Goal: Task Accomplishment & Management: Manage account settings

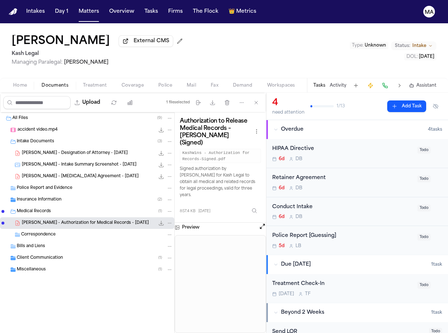
click at [83, 83] on span "Treatment" at bounding box center [95, 86] width 24 height 6
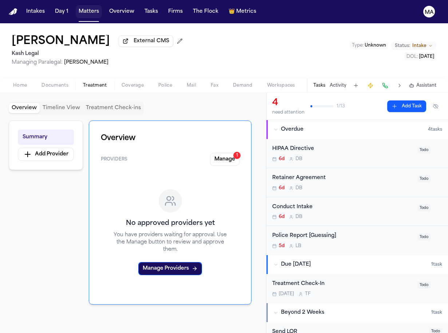
click at [76, 9] on button "Matters" at bounding box center [89, 11] width 26 height 13
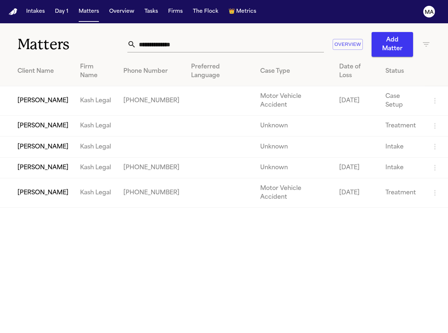
click at [428, 40] on icon "button" at bounding box center [426, 44] width 9 height 9
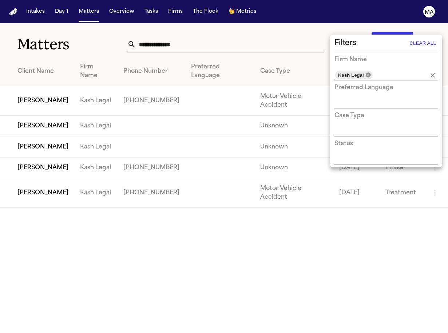
click at [365, 72] on icon at bounding box center [368, 75] width 6 height 6
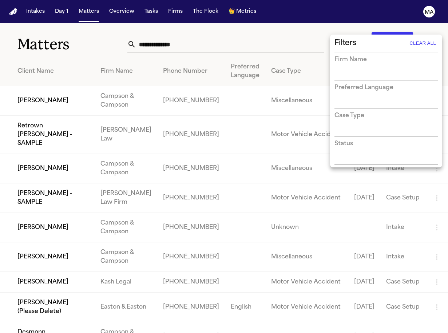
click at [170, 37] on div at bounding box center [224, 166] width 448 height 333
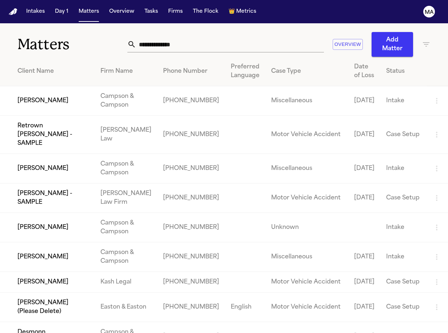
click at [424, 42] on icon "button" at bounding box center [426, 44] width 7 height 4
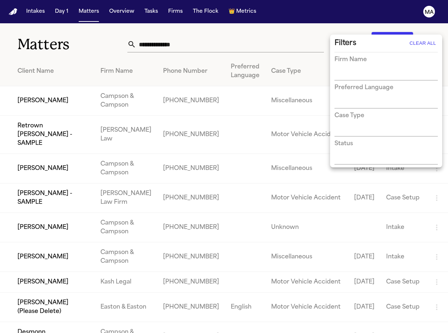
click at [372, 70] on input "text" at bounding box center [380, 75] width 92 height 10
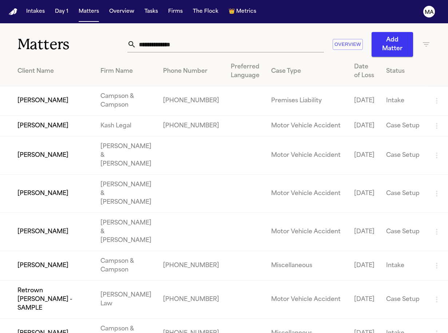
click at [426, 42] on icon "button" at bounding box center [426, 44] width 7 height 4
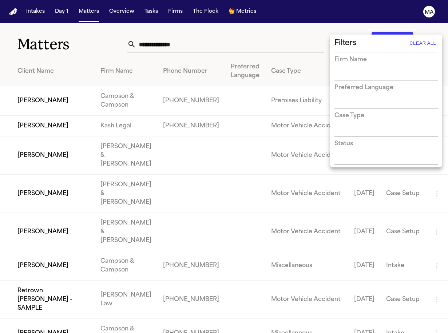
click at [364, 70] on input "text" at bounding box center [380, 75] width 92 height 10
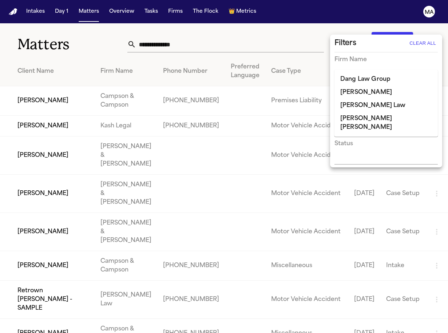
type input "****"
click at [349, 76] on li "Dang Law Group" at bounding box center [385, 79] width 103 height 13
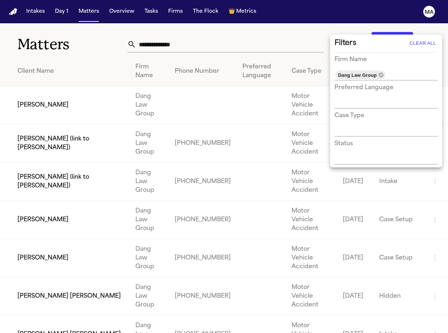
click at [180, 21] on div at bounding box center [224, 166] width 448 height 333
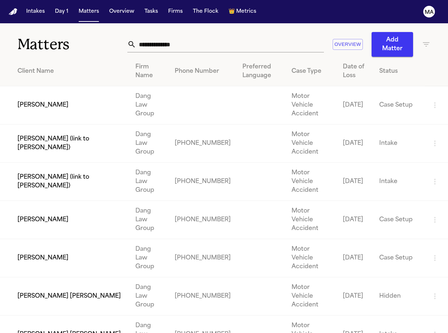
click at [236, 36] on input "text" at bounding box center [230, 44] width 188 height 16
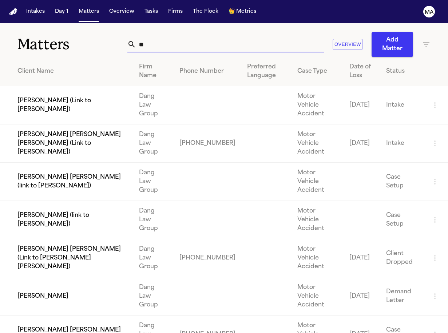
type input "*"
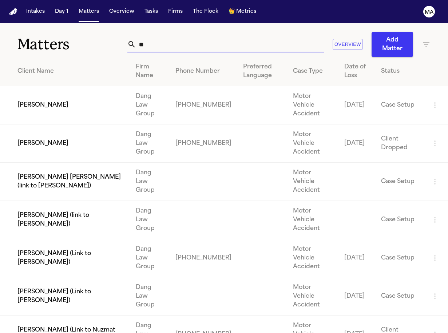
type input "*"
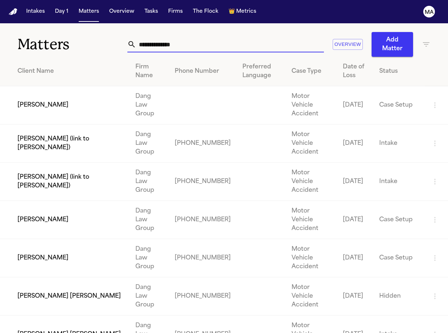
click at [424, 40] on icon "button" at bounding box center [426, 44] width 9 height 9
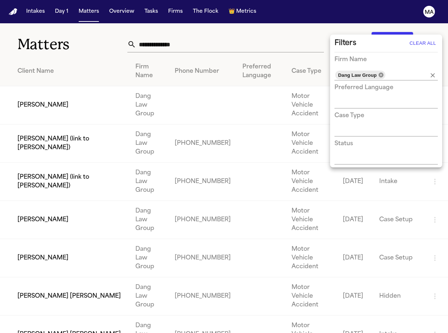
click at [378, 72] on icon at bounding box center [380, 74] width 5 height 5
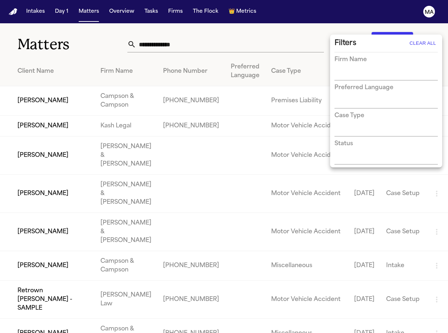
click at [376, 70] on input "text" at bounding box center [380, 75] width 92 height 10
type input "******"
click at [349, 80] on li "[PERSON_NAME] [PERSON_NAME]" at bounding box center [385, 84] width 103 height 22
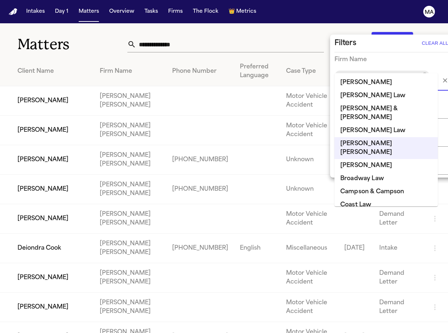
click at [207, 30] on div at bounding box center [224, 166] width 448 height 333
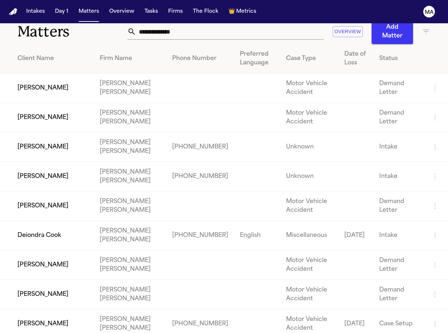
scroll to position [12, 0]
click at [40, 310] on td "[PERSON_NAME]" at bounding box center [47, 324] width 94 height 29
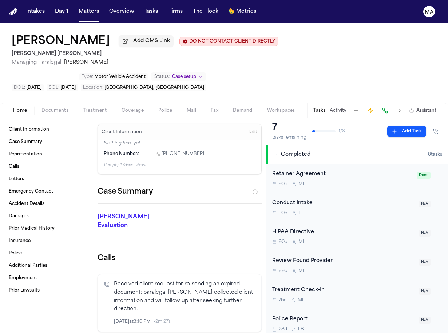
click at [41, 108] on span "Documents" at bounding box center [54, 111] width 27 height 6
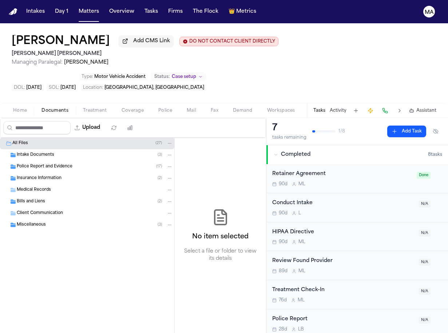
click at [36, 199] on span "Bills and Liens" at bounding box center [31, 202] width 28 height 6
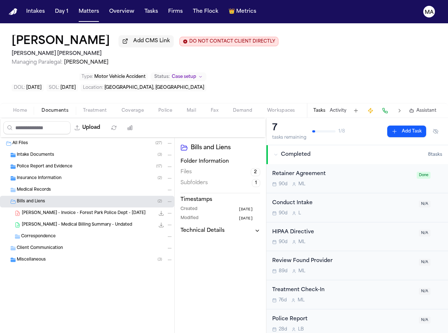
click at [41, 210] on span "[PERSON_NAME] - Invoice - Forest Park Police Dept - [DATE]" at bounding box center [84, 213] width 124 height 6
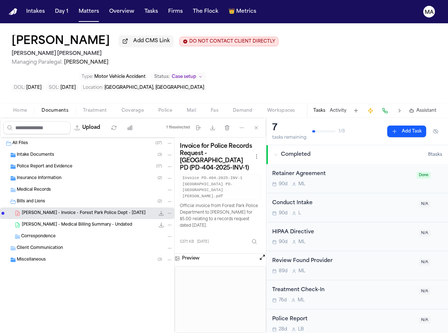
click at [38, 175] on span "Insurance Information" at bounding box center [39, 178] width 45 height 6
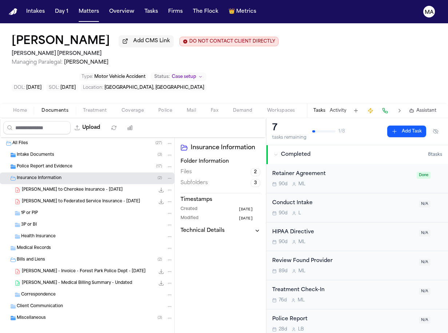
click at [39, 199] on span "[PERSON_NAME] to Federated Service Insurance - [DATE]" at bounding box center [81, 202] width 118 height 6
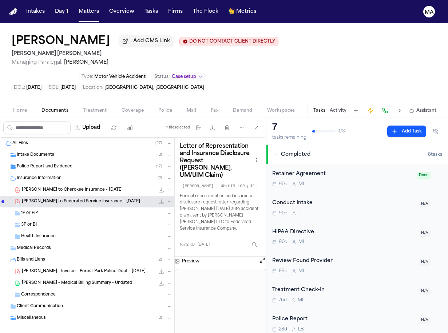
click at [44, 187] on span "[PERSON_NAME] to Cherokee Insurance - [DATE]" at bounding box center [72, 190] width 101 height 6
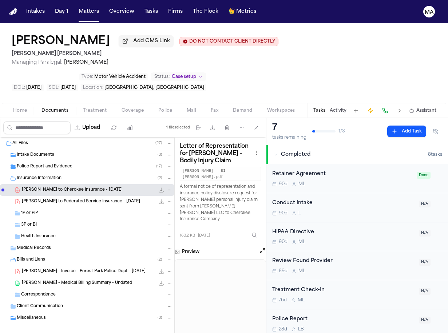
click at [32, 315] on span "Miscellaneous" at bounding box center [31, 318] width 29 height 6
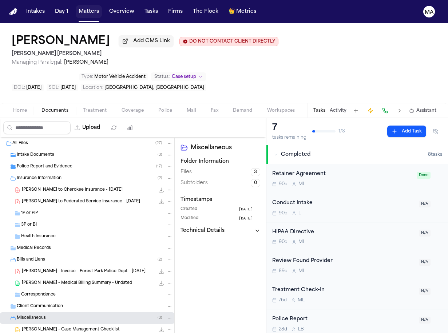
click at [76, 6] on button "Matters" at bounding box center [89, 11] width 26 height 13
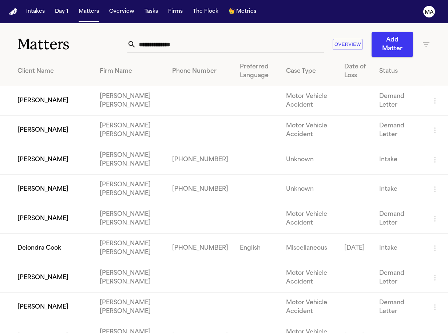
click at [260, 36] on input "text" at bounding box center [230, 44] width 188 height 16
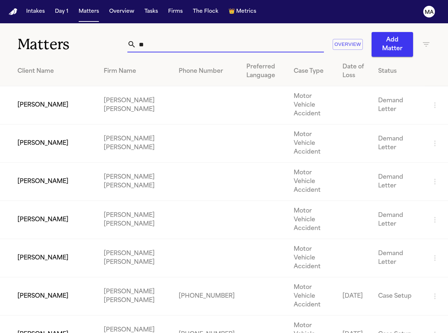
type input "*"
click at [49, 316] on td "[PERSON_NAME]" at bounding box center [49, 335] width 98 height 38
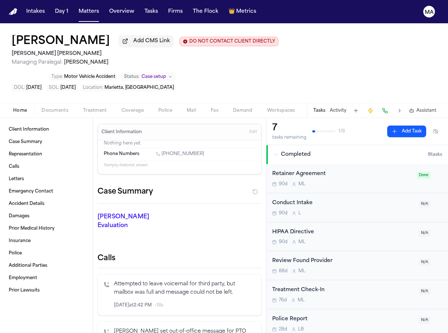
click at [34, 106] on button "Documents" at bounding box center [54, 110] width 41 height 9
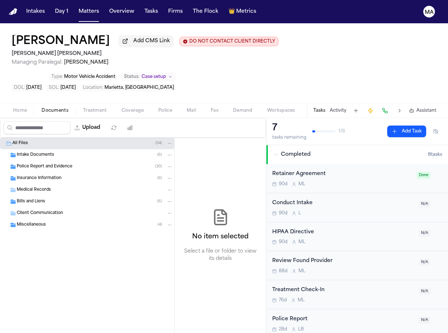
click at [38, 219] on div "Miscellaneous ( 4 )" at bounding box center [87, 225] width 174 height 12
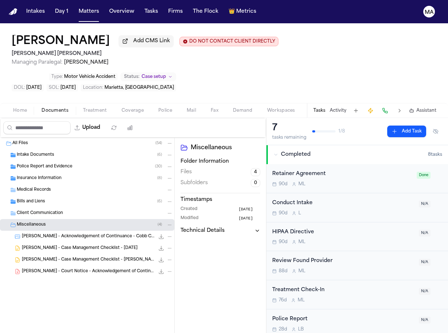
click at [45, 198] on div "Bills and Liens ( 6 )" at bounding box center [95, 201] width 156 height 7
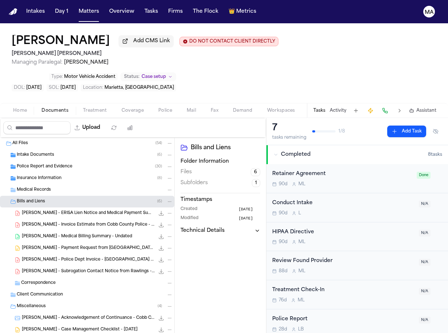
click at [34, 172] on div "Insurance Information ( 8 )" at bounding box center [87, 178] width 174 height 12
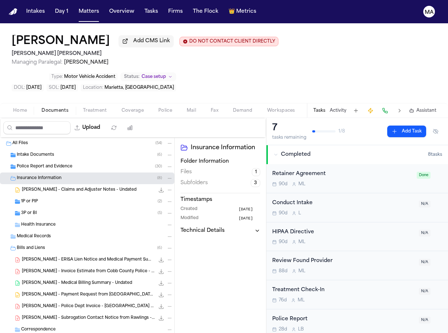
click at [41, 164] on span "Police Report and Evidence" at bounding box center [45, 167] width 56 height 6
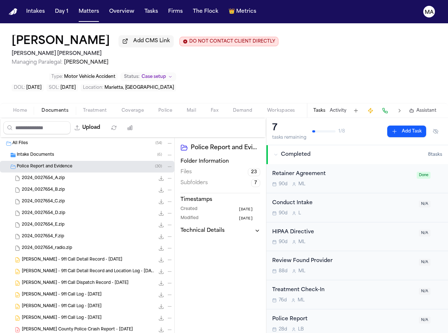
click at [44, 152] on span "Intake Documents" at bounding box center [35, 155] width 37 height 6
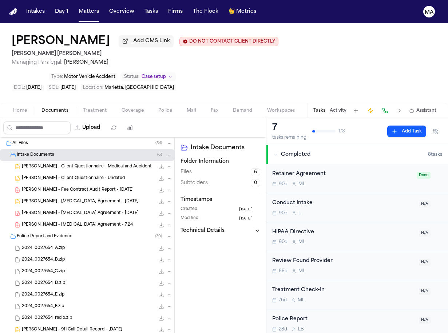
click at [33, 152] on span "Intake Documents" at bounding box center [35, 155] width 37 height 6
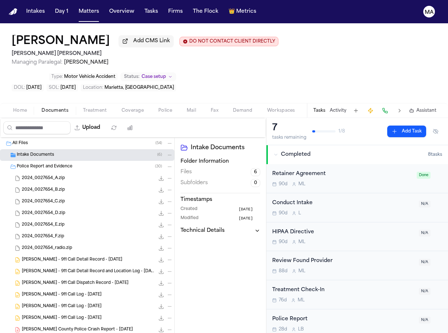
click at [39, 164] on span "Police Report and Evidence" at bounding box center [45, 167] width 56 height 6
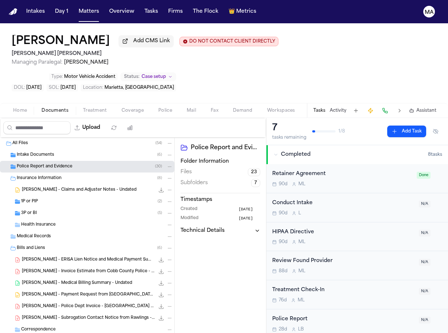
click at [31, 172] on div "Insurance Information ( 8 )" at bounding box center [87, 178] width 174 height 12
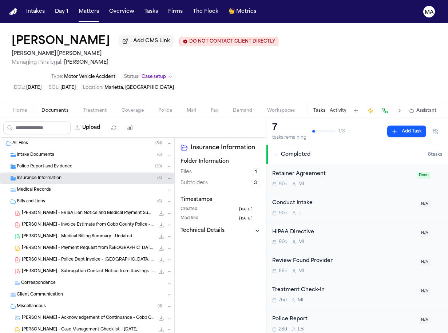
click at [29, 199] on span "Bills and Liens" at bounding box center [31, 202] width 28 height 6
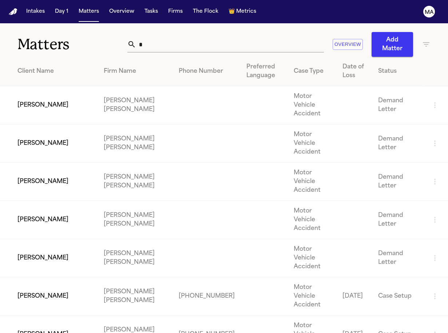
click at [61, 277] on td "[PERSON_NAME]" at bounding box center [49, 296] width 98 height 38
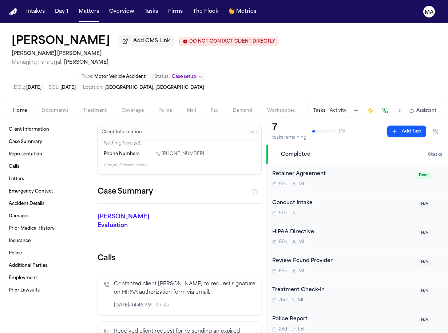
click at [83, 108] on span "Treatment" at bounding box center [95, 111] width 24 height 6
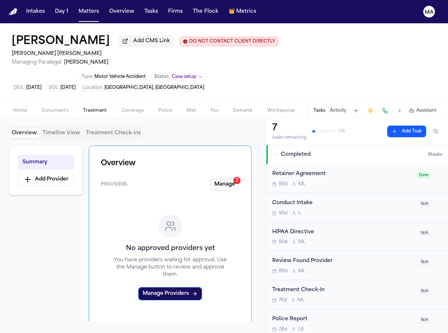
click at [239, 178] on button "Manage 3" at bounding box center [224, 184] width 29 height 13
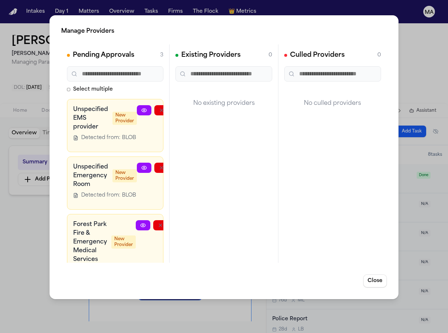
click at [31, 155] on div "Manage Providers Pending Approvals 3 Select multiple Unspecified EMS provider N…" at bounding box center [224, 166] width 448 height 333
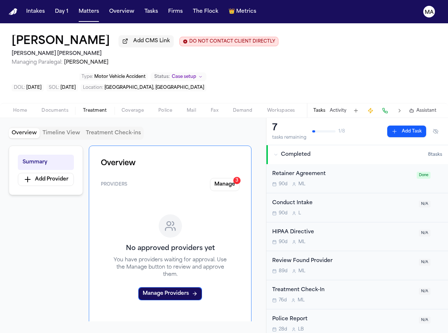
click at [41, 108] on span "Documents" at bounding box center [54, 111] width 27 height 6
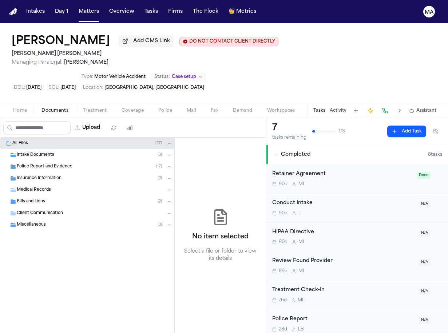
click at [79, 114] on span "button" at bounding box center [95, 114] width 33 height 1
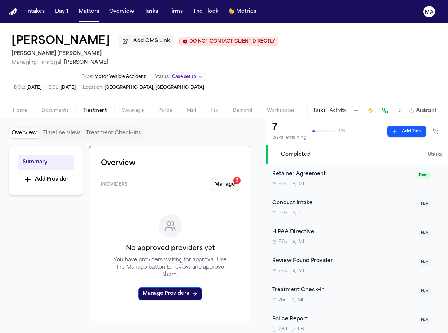
click at [239, 178] on button "Manage 3" at bounding box center [224, 184] width 29 height 13
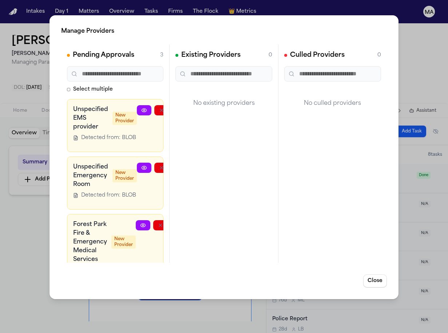
click at [193, 222] on icon "button" at bounding box center [196, 225] width 6 height 6
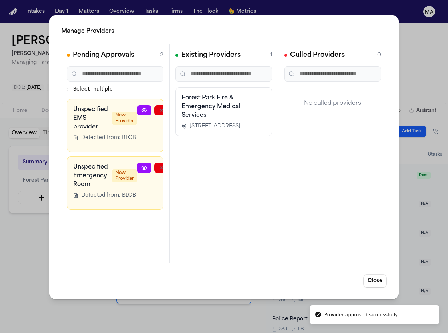
click at [34, 144] on div "Manage Providers Pending Approvals 2 Select multiple Unspecified EMS provider N…" at bounding box center [224, 166] width 448 height 333
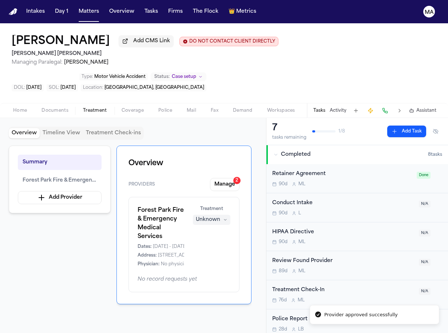
click at [220, 216] on div "Unknown" at bounding box center [208, 219] width 24 height 7
click at [226, 130] on span "Completed" at bounding box center [232, 133] width 29 height 7
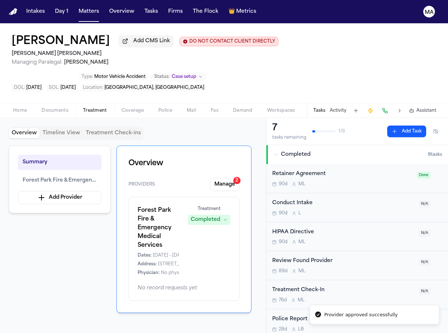
click at [63, 151] on div "Summary Forest Park Fire & Emergency Medical Services Add Provider Overview Pro…" at bounding box center [133, 234] width 249 height 176
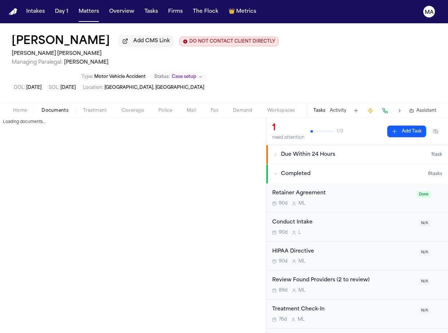
click at [41, 108] on span "Documents" at bounding box center [54, 111] width 27 height 6
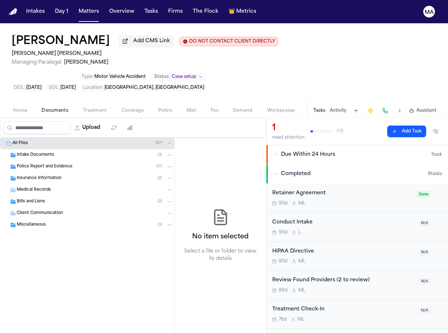
click at [36, 199] on span "Bills and Liens" at bounding box center [31, 202] width 28 height 6
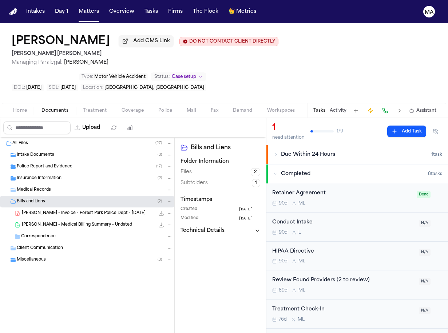
click at [49, 254] on div "Miscellaneous ( 3 )" at bounding box center [87, 260] width 174 height 12
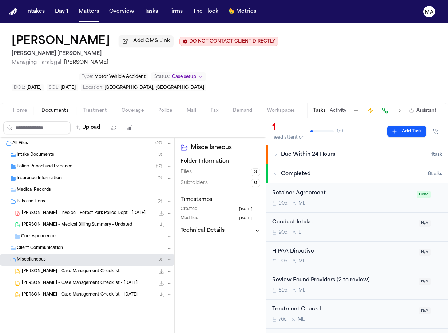
click at [53, 210] on span "[PERSON_NAME] - Invoice - Forest Park Police Dept - [DATE]" at bounding box center [84, 213] width 124 height 6
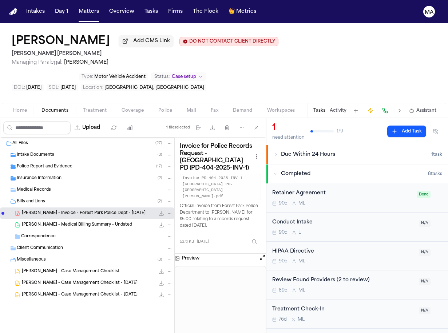
click at [31, 175] on span "Insurance Information" at bounding box center [39, 178] width 45 height 6
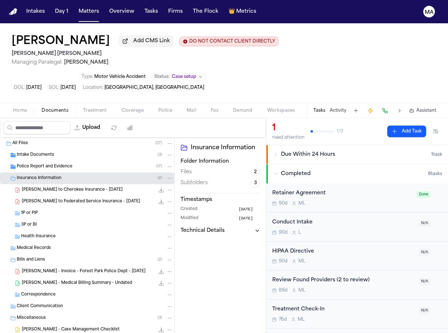
click at [43, 161] on div "Police Report and Evidence ( 17 )" at bounding box center [87, 167] width 174 height 12
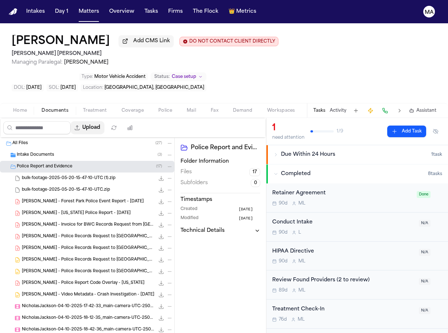
click at [73, 121] on button "Upload" at bounding box center [88, 127] width 34 height 13
select select "**********"
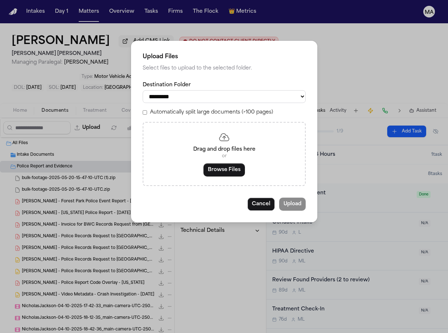
click at [205, 109] on label "Automatically split large documents (>100 pages)" at bounding box center [211, 112] width 123 height 7
click at [222, 163] on button "Browse Files" at bounding box center [223, 169] width 41 height 13
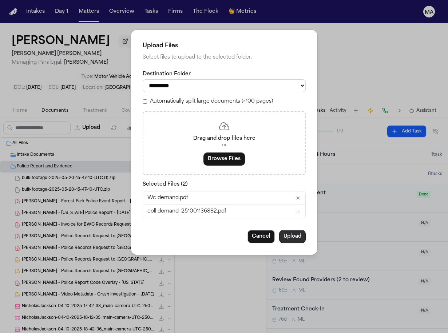
click at [279, 230] on button "Upload" at bounding box center [292, 236] width 27 height 13
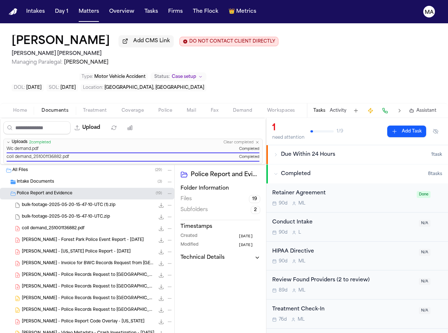
click at [175, 195] on div "Police Report and Evidence Folder Information Files 19 Subfolders 2 Timestamps …" at bounding box center [220, 271] width 91 height 215
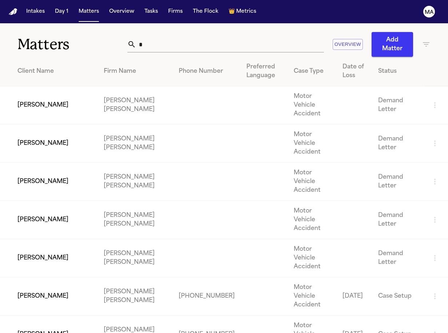
click at [58, 316] on td "[PERSON_NAME]" at bounding box center [49, 335] width 98 height 38
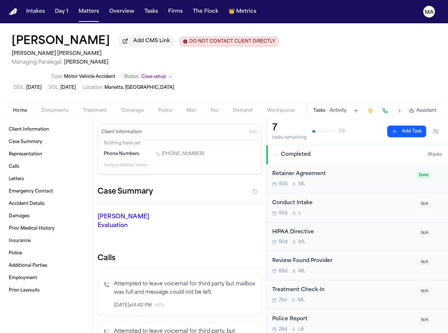
click at [83, 108] on span "Treatment" at bounding box center [95, 111] width 24 height 6
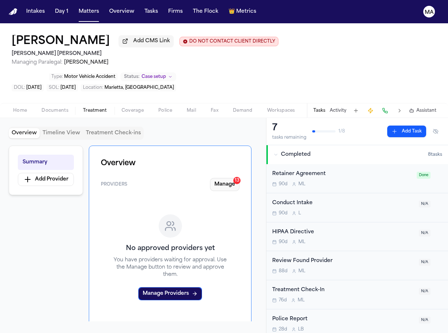
click at [239, 178] on button "Manage 13" at bounding box center [224, 184] width 29 height 13
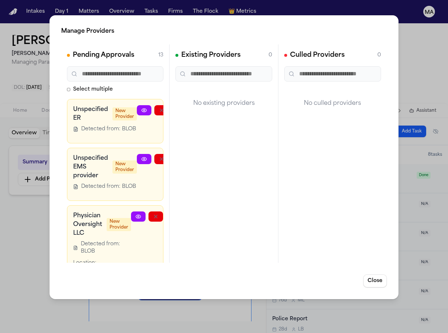
click at [188, 214] on icon "button" at bounding box center [191, 217] width 6 height 6
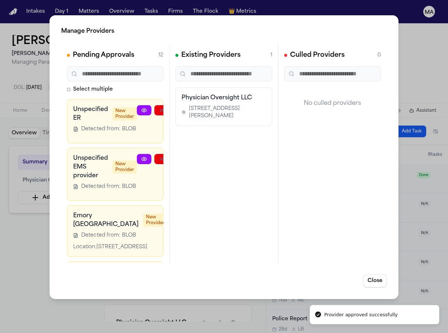
click at [224, 214] on icon "button" at bounding box center [227, 217] width 6 height 6
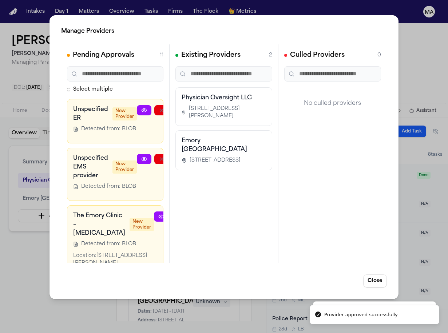
click at [183, 286] on icon "button" at bounding box center [186, 289] width 6 height 6
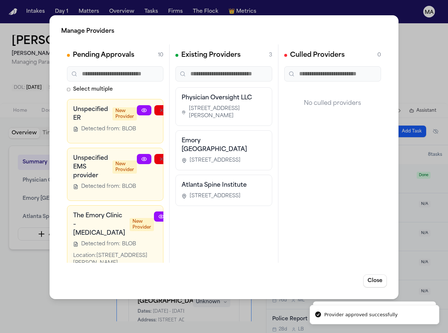
click at [224, 286] on icon "button" at bounding box center [227, 289] width 6 height 6
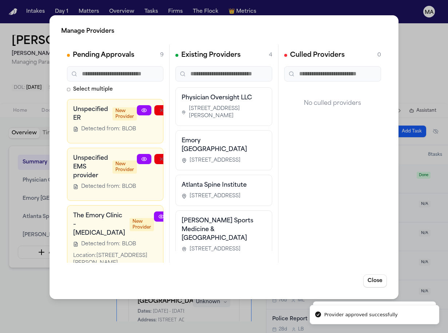
click at [193, 286] on icon "button" at bounding box center [196, 289] width 6 height 6
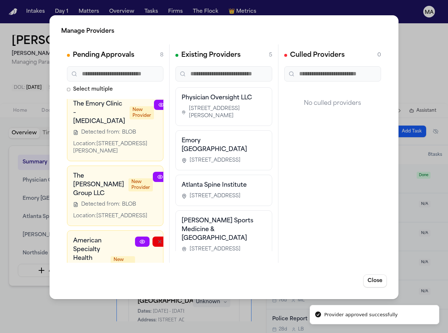
scroll to position [111, 0]
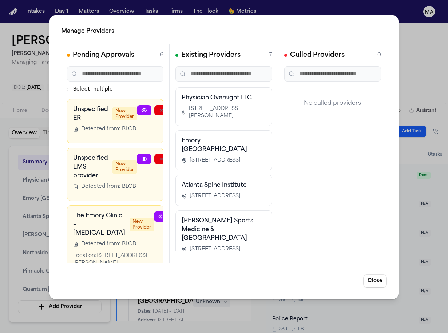
scroll to position [0, 0]
click at [211, 214] on icon "button" at bounding box center [214, 217] width 6 height 6
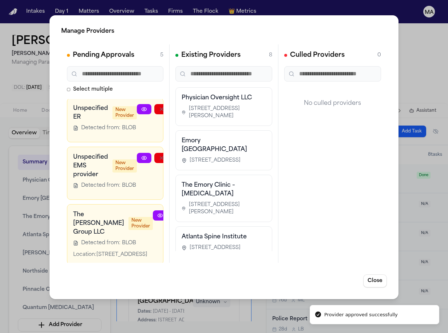
scroll to position [1, 0]
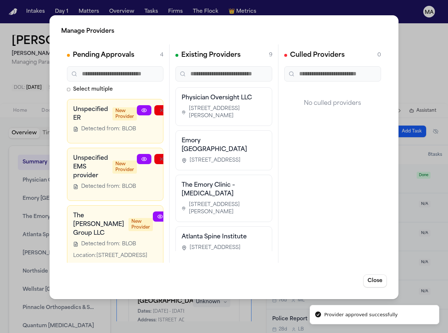
click at [54, 208] on div "Manage Providers Pending Approvals 4 Select multiple Unspecified ER New Provide…" at bounding box center [223, 157] width 349 height 284
click at [40, 209] on div "Manage Providers Pending Approvals 4 Select multiple Unspecified ER New Provide…" at bounding box center [224, 166] width 448 height 333
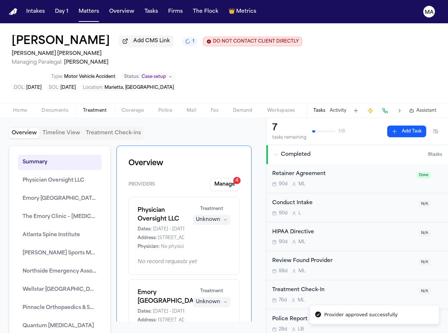
click at [220, 216] on div "Unknown" at bounding box center [208, 219] width 24 height 7
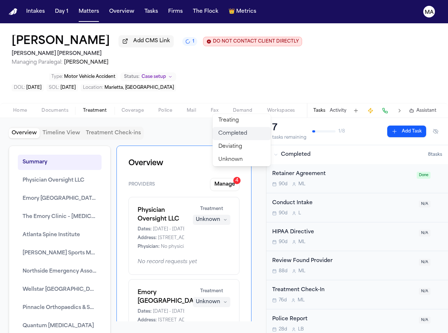
click at [229, 130] on span "Completed" at bounding box center [232, 133] width 29 height 7
click at [220, 298] on div "Unknown" at bounding box center [208, 301] width 24 height 7
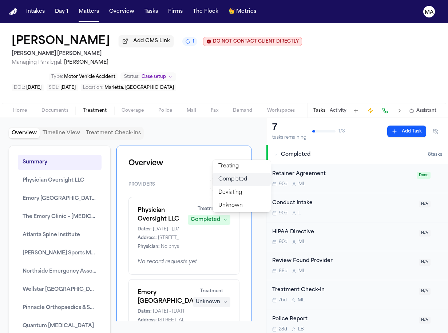
click at [225, 176] on span "Completed" at bounding box center [232, 179] width 29 height 7
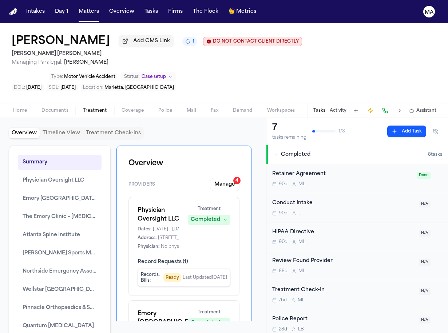
click at [229, 229] on span "Treating" at bounding box center [228, 232] width 20 height 7
click at [230, 242] on span "Completed" at bounding box center [232, 245] width 29 height 7
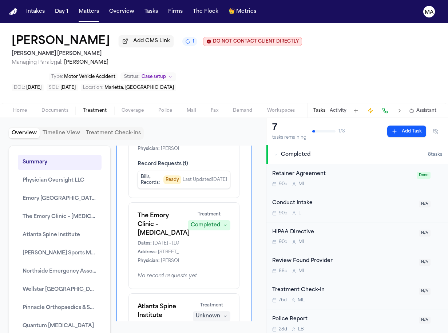
scroll to position [175, 0]
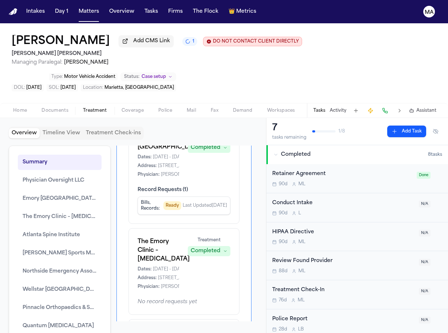
click at [229, 112] on span "Completed" at bounding box center [232, 115] width 29 height 7
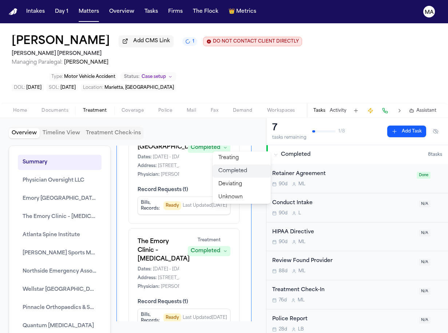
click at [226, 167] on span "Completed" at bounding box center [232, 170] width 29 height 7
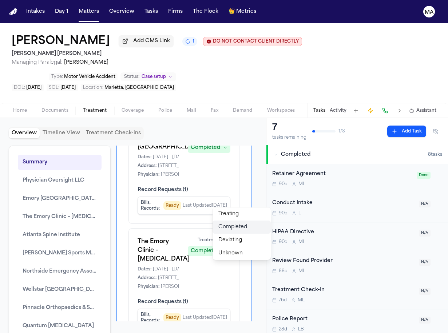
click at [225, 223] on span "Completed" at bounding box center [232, 226] width 29 height 7
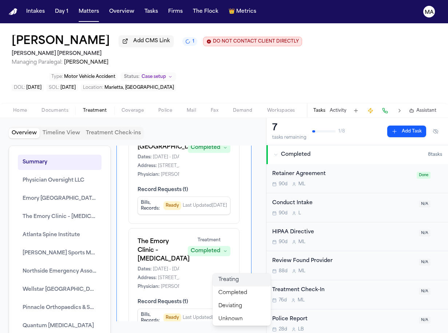
click at [227, 276] on span "Treating" at bounding box center [228, 279] width 20 height 7
click at [229, 289] on span "Completed" at bounding box center [232, 292] width 29 height 7
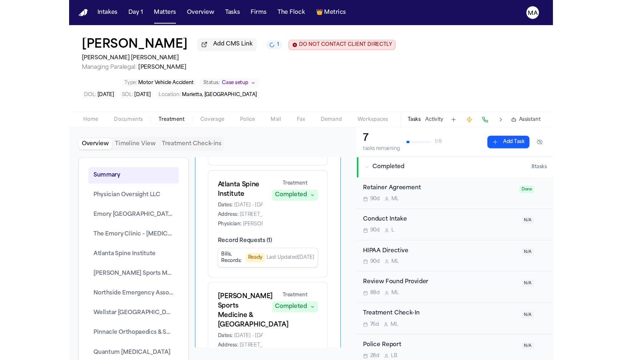
scroll to position [393, 0]
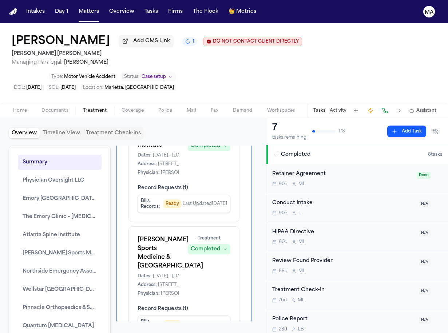
click at [229, 115] on span "Treating" at bounding box center [228, 118] width 20 height 7
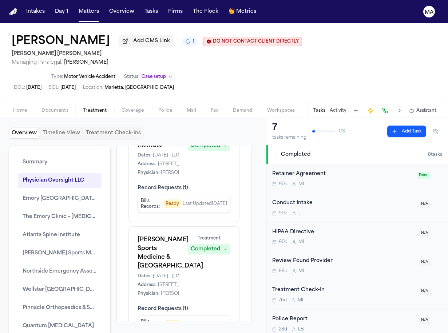
click at [230, 128] on span "Completed" at bounding box center [232, 131] width 29 height 7
click at [230, 184] on span "Completed" at bounding box center [232, 187] width 29 height 7
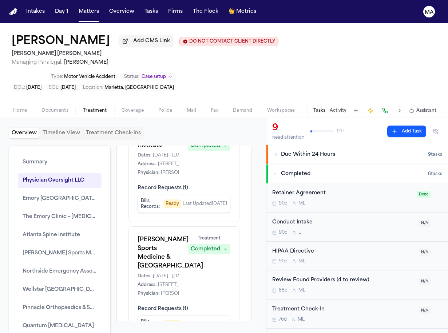
click at [362, 276] on div "9 need attention 1 / 17 Add Task Due Within 24 Hours 9 task s Completed 8 task …" at bounding box center [357, 225] width 182 height 215
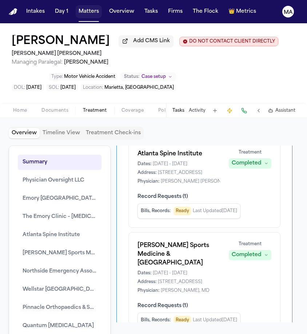
click at [76, 5] on button "Matters" at bounding box center [89, 11] width 26 height 13
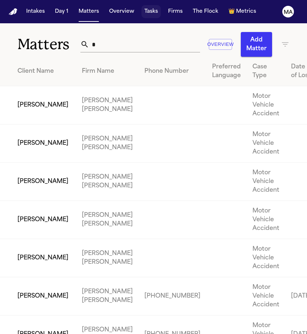
click at [142, 5] on button "Tasks" at bounding box center [151, 11] width 19 height 13
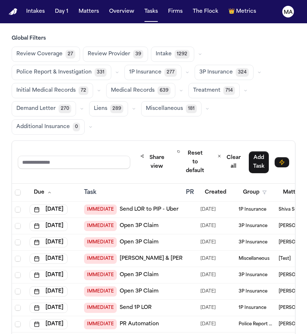
click at [111, 87] on span "Medical Records" at bounding box center [133, 90] width 44 height 7
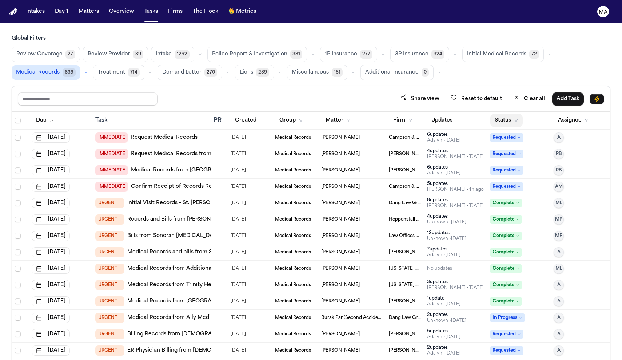
click at [448, 114] on button "Status" at bounding box center [507, 120] width 32 height 13
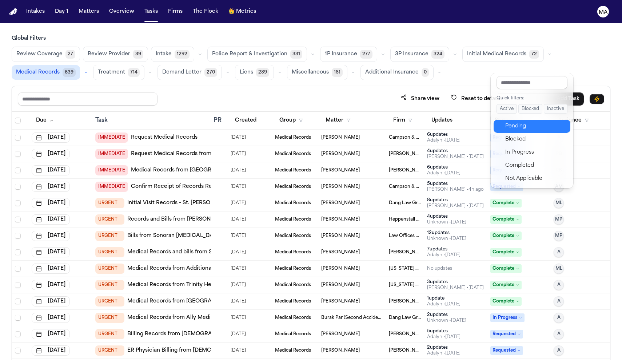
click at [448, 122] on div "Pending" at bounding box center [535, 126] width 61 height 9
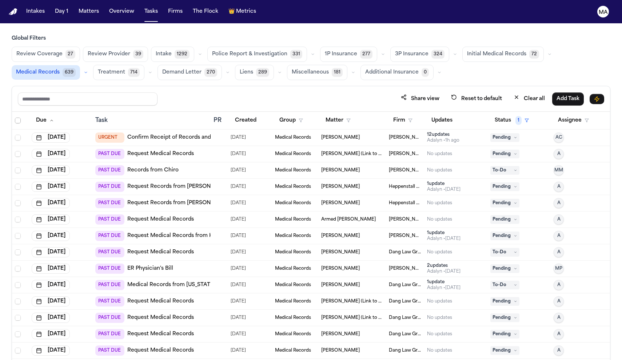
click at [15, 118] on span "Select all" at bounding box center [18, 121] width 6 height 6
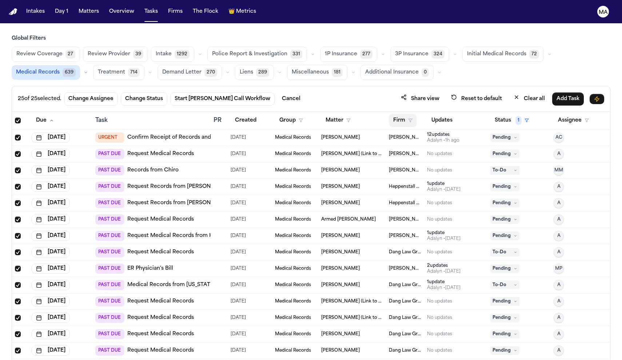
click at [394, 114] on button "Firm" at bounding box center [403, 120] width 28 height 13
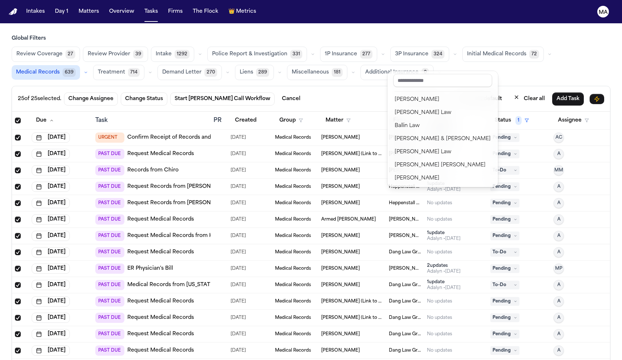
click at [384, 112] on table "Due Task PR Created Group Matter Firm Updates Status 1 Assignee [DATE] URGENT C…" at bounding box center [311, 325] width 598 height 427
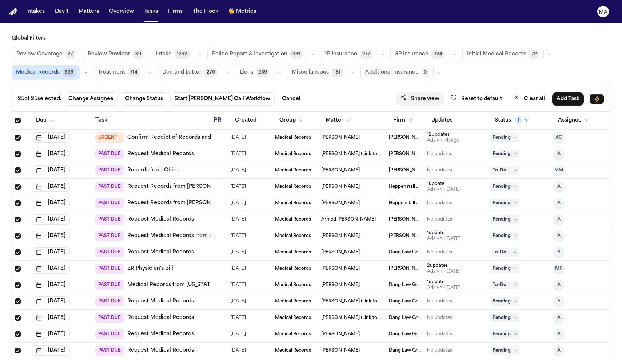
click at [444, 92] on button "Share view" at bounding box center [420, 98] width 47 height 13
click at [15, 118] on icon "Select all" at bounding box center [17, 120] width 5 height 5
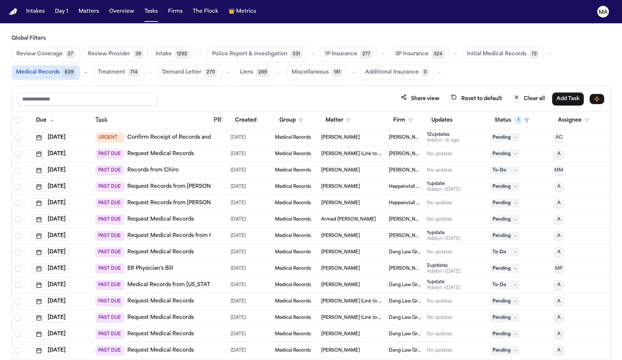
click at [149, 167] on link "Records from Chiro" at bounding box center [152, 170] width 51 height 7
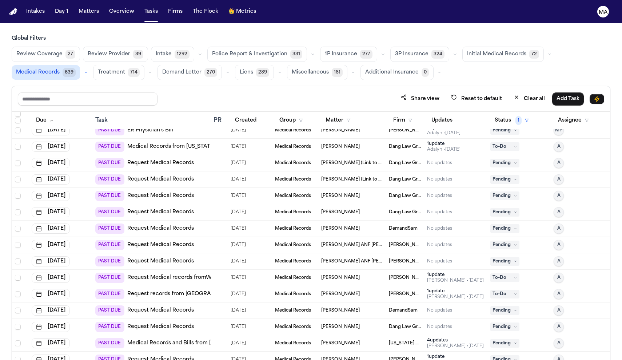
scroll to position [138, 0]
click at [15, 242] on span "Select row" at bounding box center [18, 245] width 6 height 6
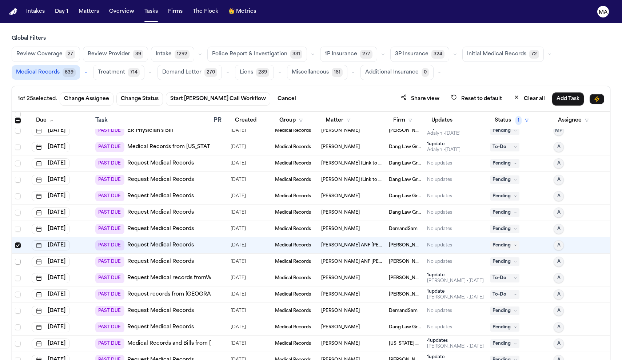
click at [15, 259] on span "Select row" at bounding box center [18, 262] width 6 height 6
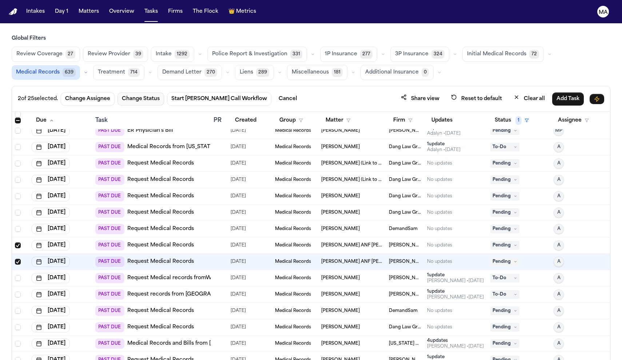
click at [118, 92] on button "Change Status" at bounding box center [141, 98] width 47 height 13
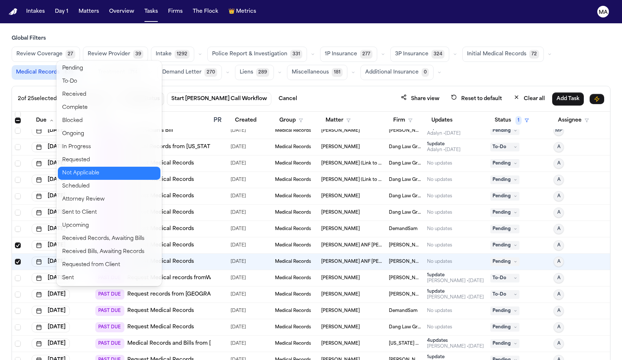
click at [78, 167] on button "Not Applicable" at bounding box center [109, 173] width 103 height 13
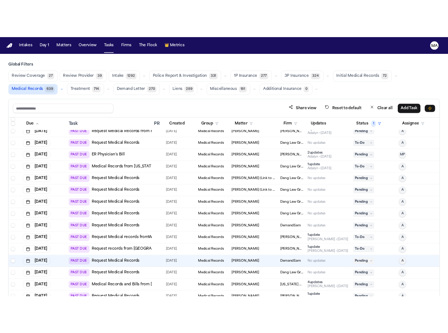
scroll to position [0, 0]
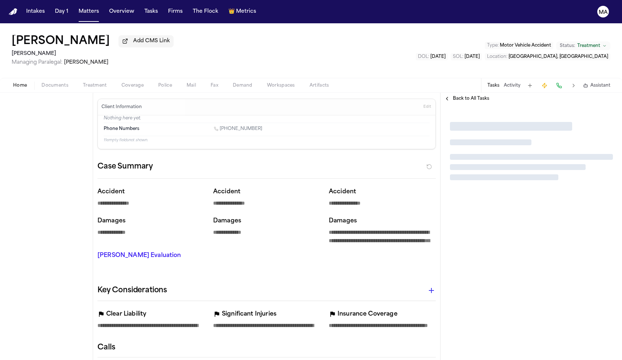
type textarea "*"
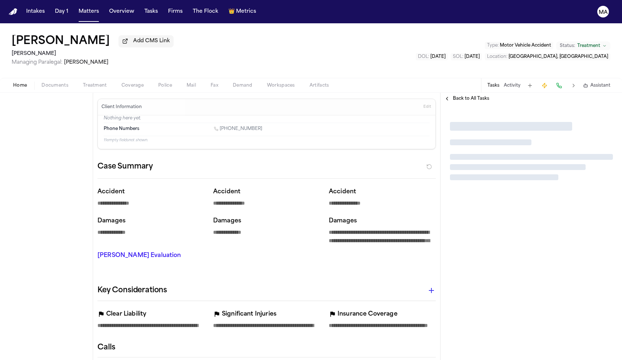
type textarea "*"
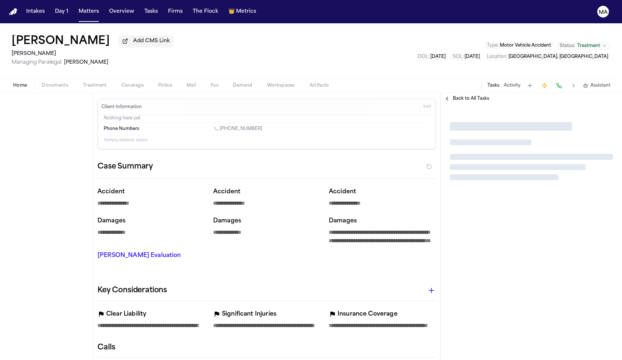
type textarea "*"
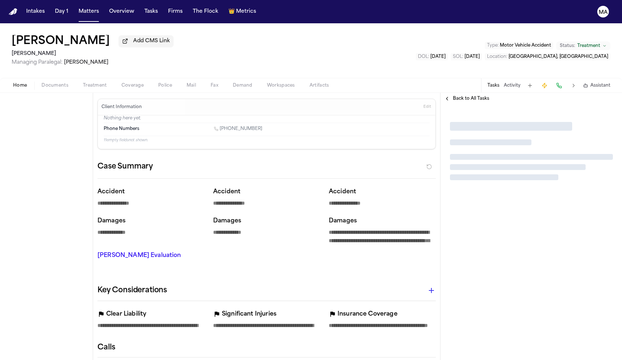
type textarea "*"
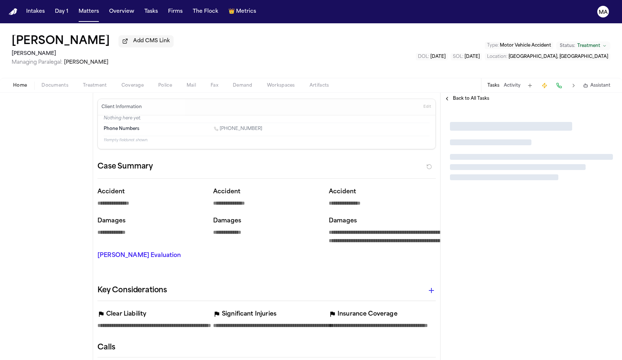
type textarea "*"
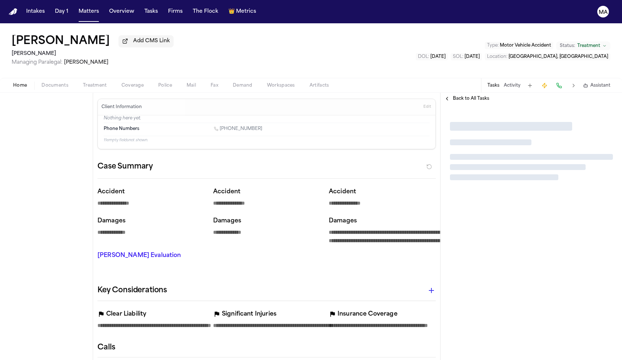
type textarea "*"
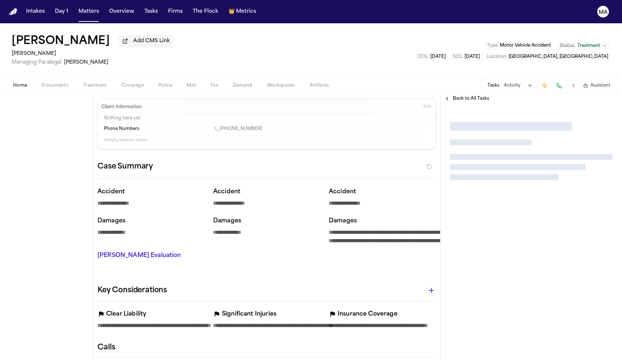
type textarea "*"
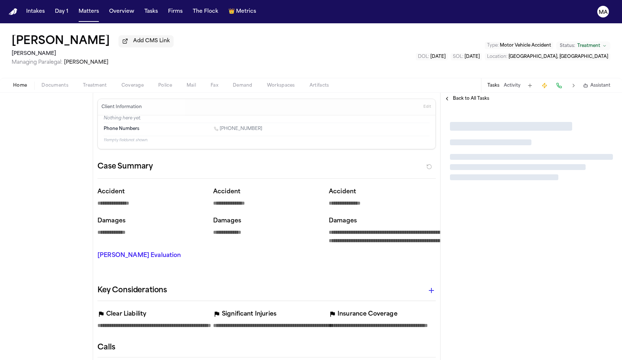
type textarea "*"
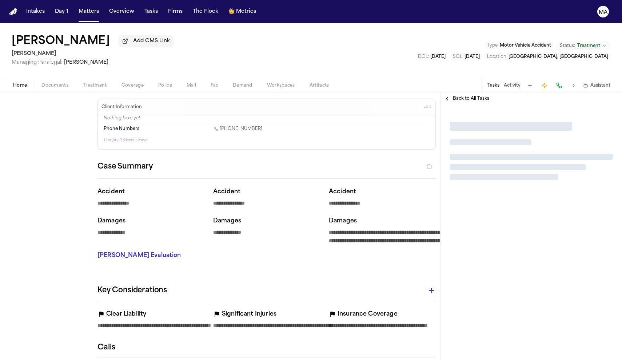
type textarea "*"
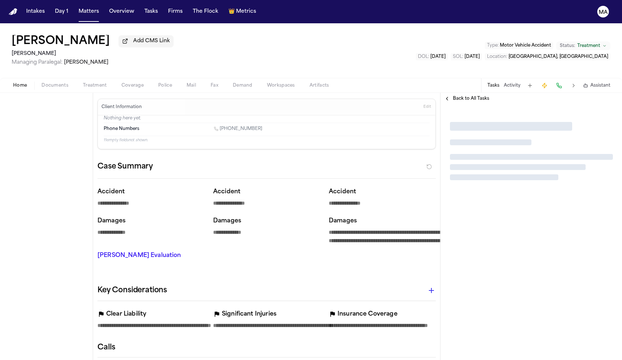
type textarea "*"
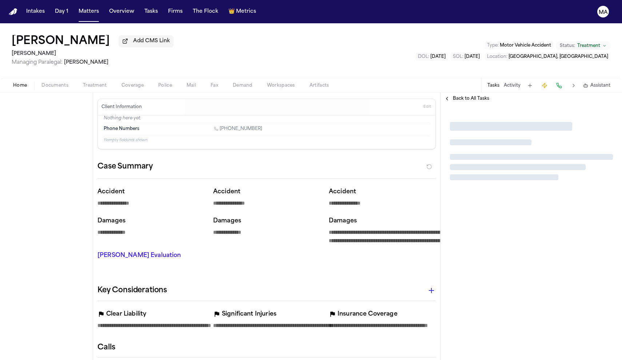
type textarea "*"
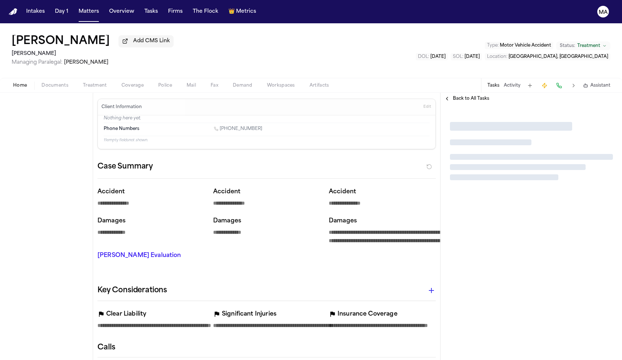
type textarea "*"
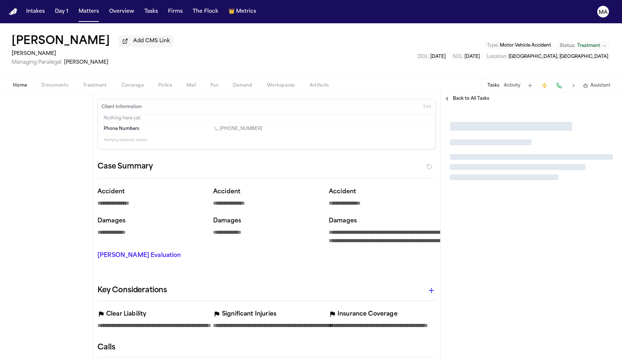
type textarea "*"
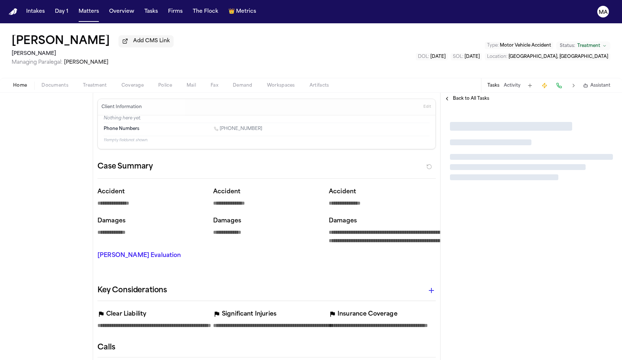
type textarea "*"
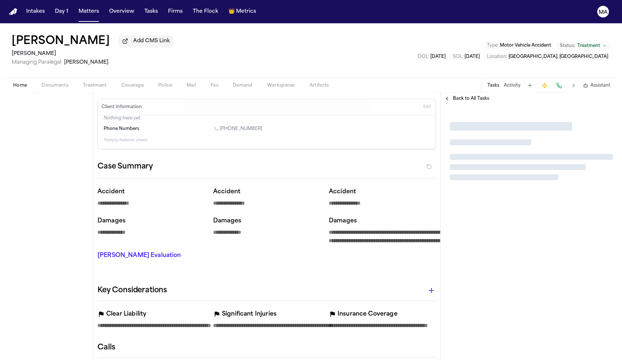
type textarea "*"
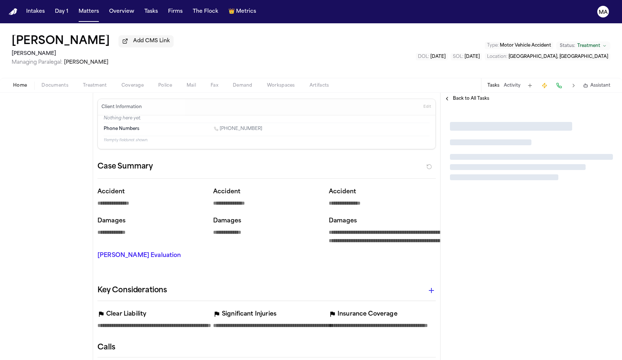
type textarea "*"
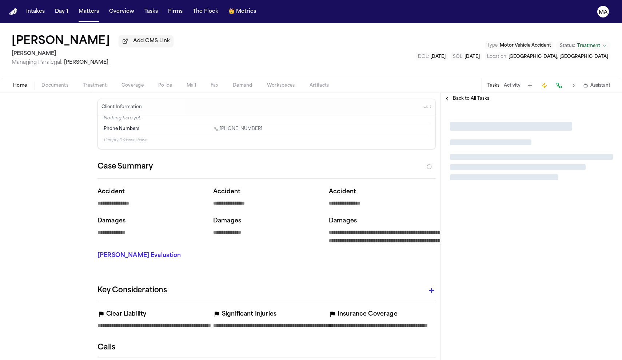
type textarea "*"
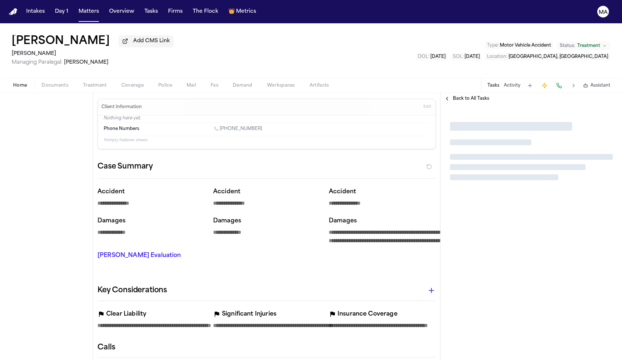
type textarea "*"
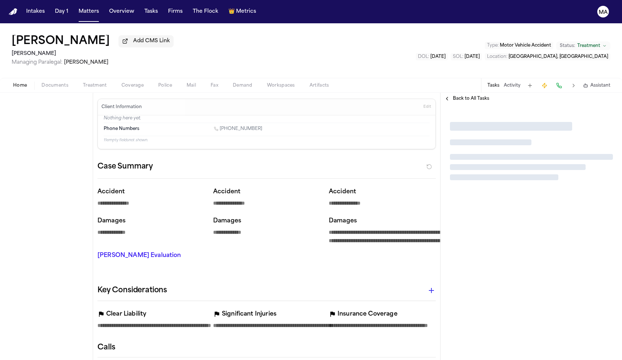
type textarea "*"
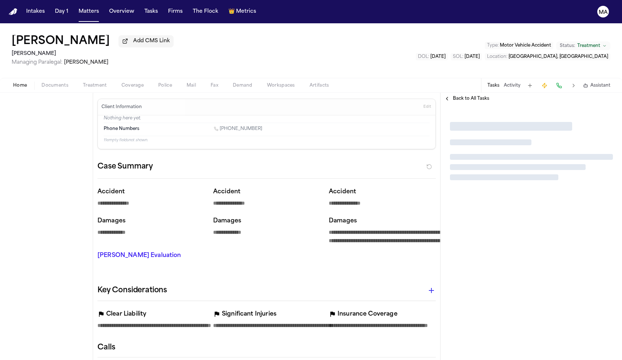
type textarea "*"
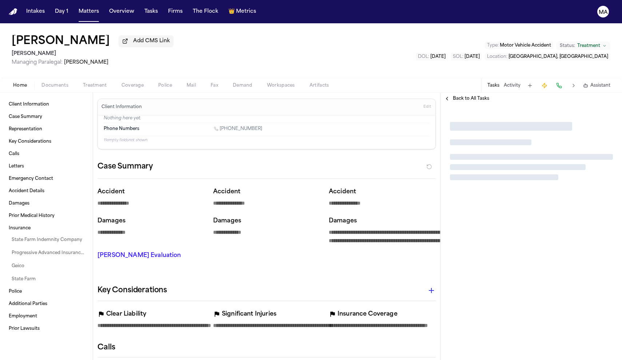
type textarea "*"
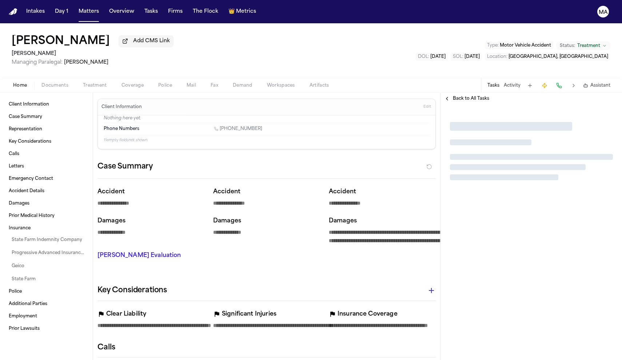
type textarea "*"
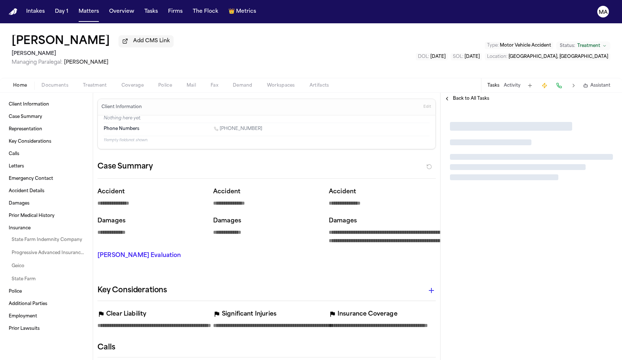
type textarea "*"
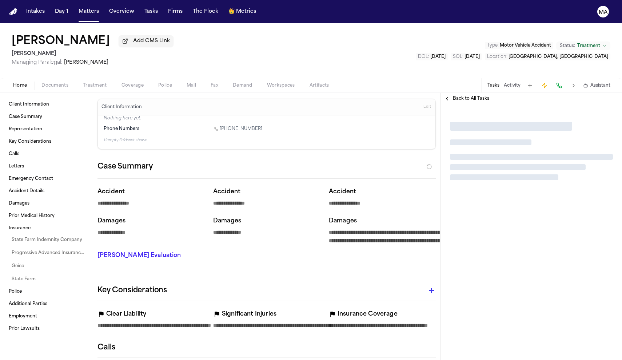
type textarea "*"
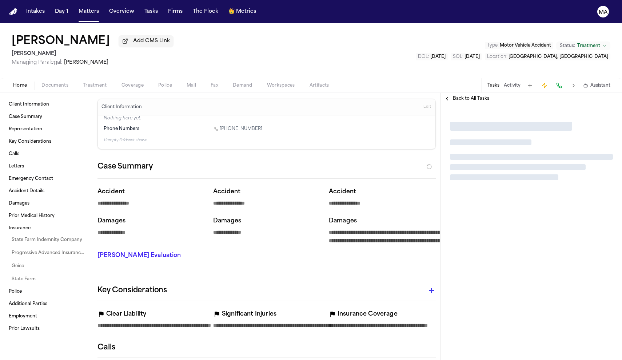
type textarea "*"
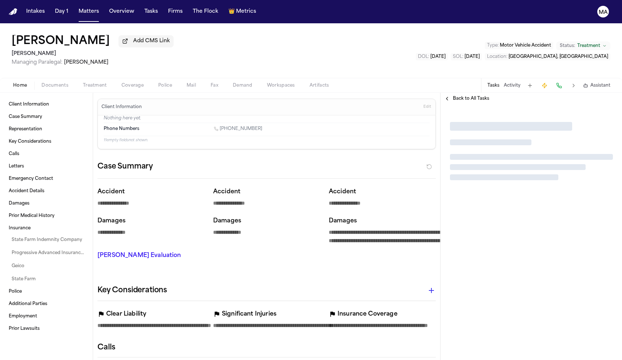
type textarea "*"
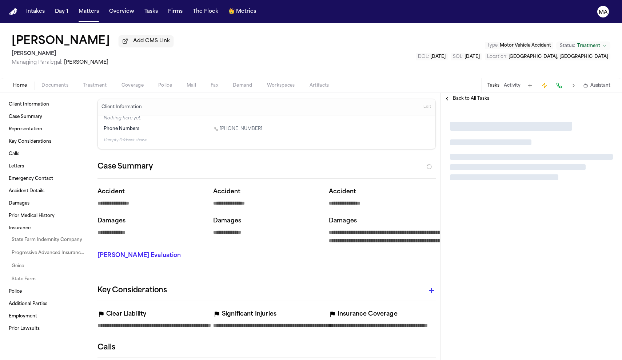
type textarea "*"
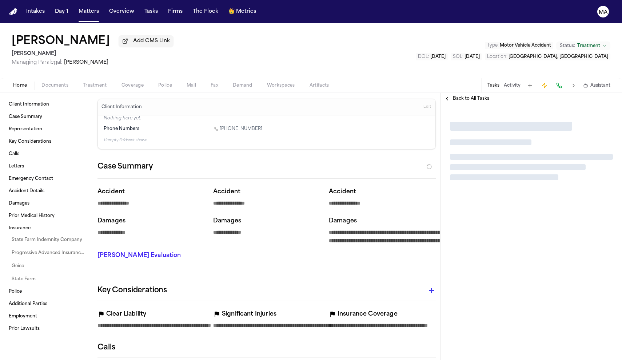
type textarea "*"
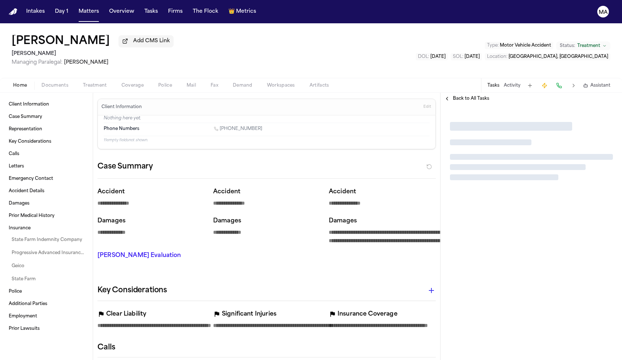
type textarea "*"
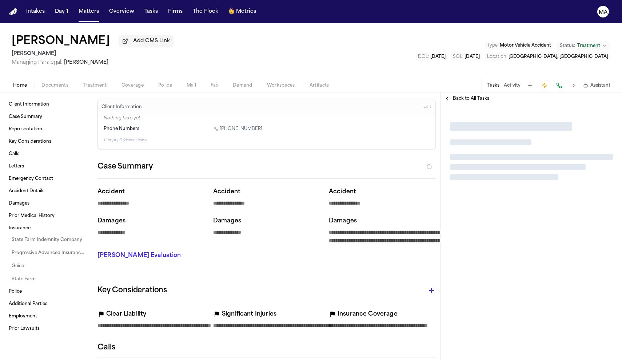
type textarea "*"
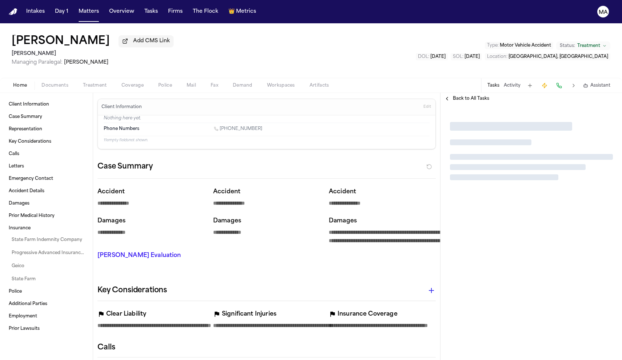
type textarea "*"
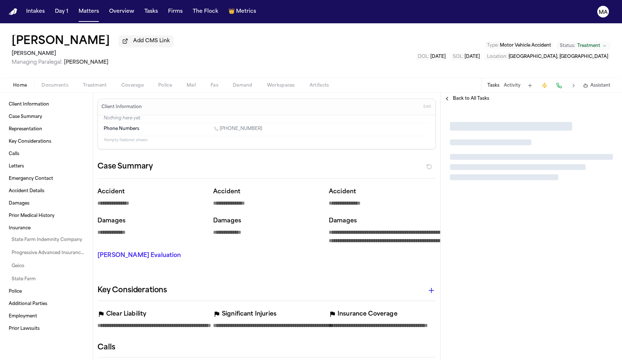
type textarea "*"
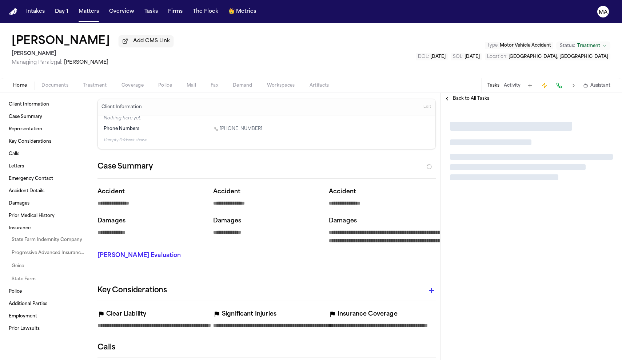
type textarea "*"
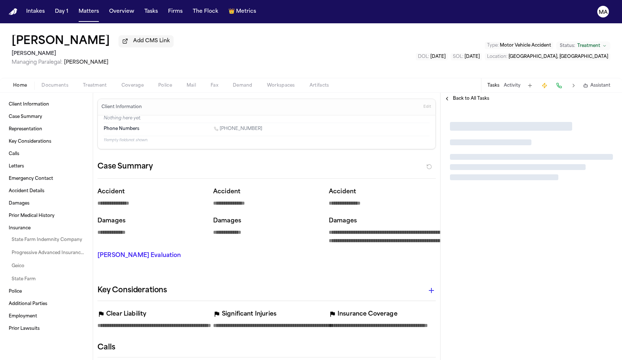
type textarea "*"
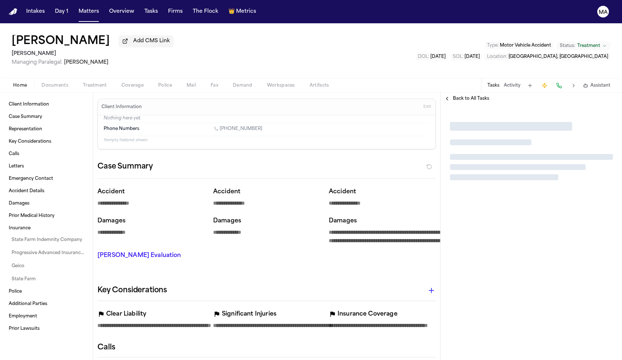
type textarea "*"
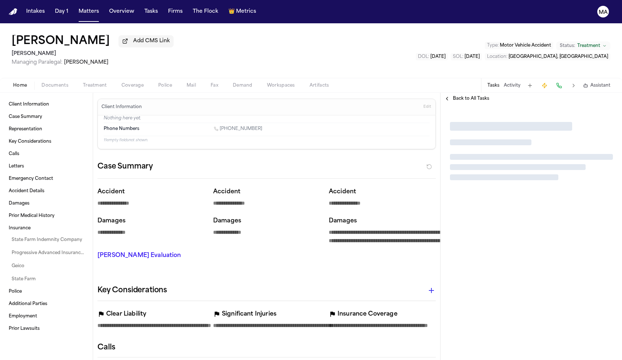
type textarea "*"
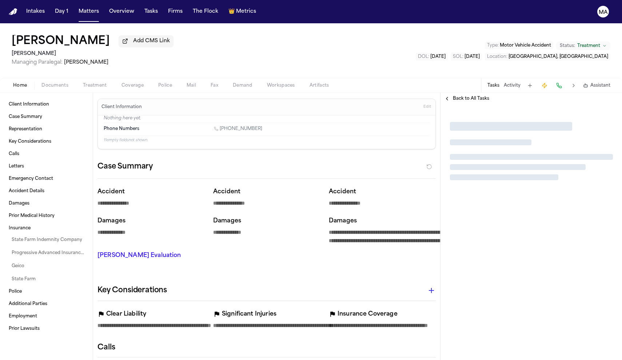
type textarea "*"
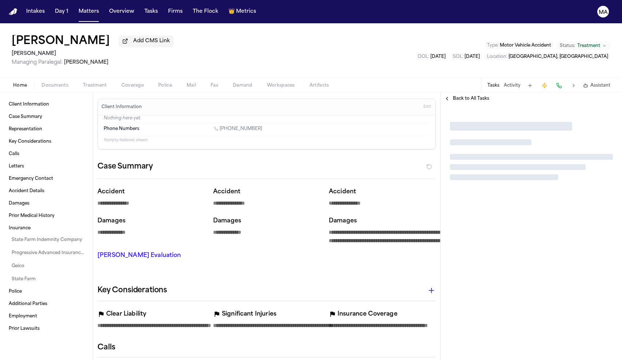
type textarea "*"
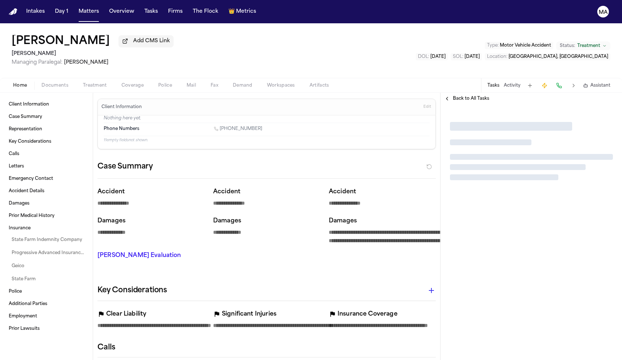
type textarea "*"
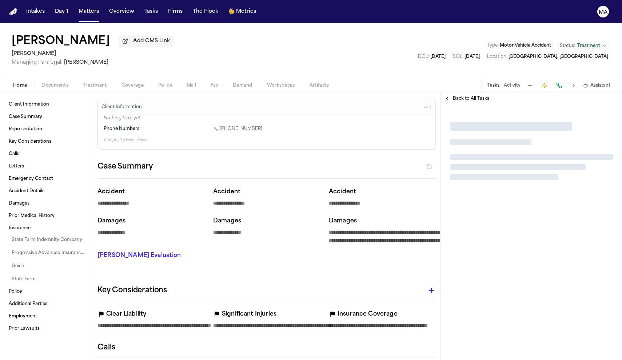
type textarea "*"
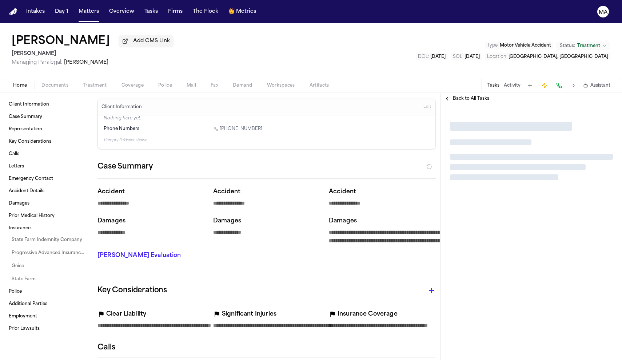
type textarea "*"
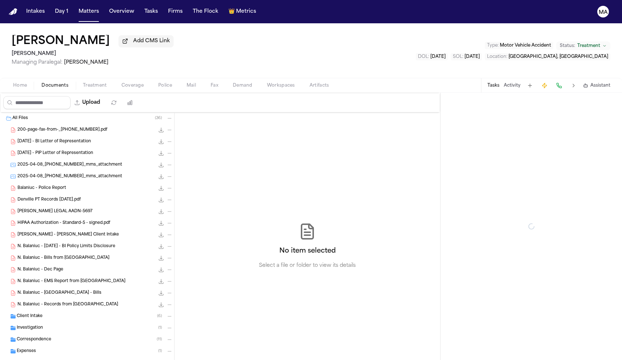
click at [41, 83] on span "Documents" at bounding box center [54, 86] width 27 height 6
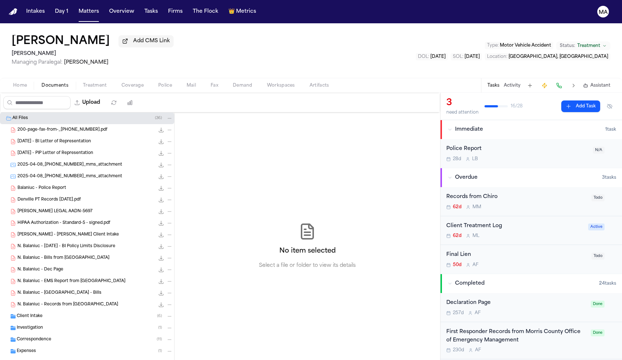
click at [76, 81] on button "Treatment" at bounding box center [95, 85] width 39 height 9
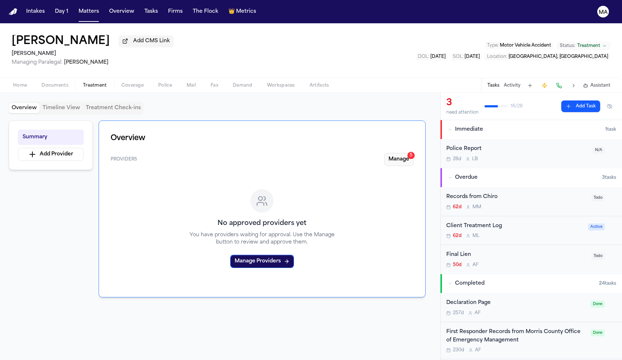
click at [412, 153] on button "Manage 5" at bounding box center [398, 159] width 29 height 13
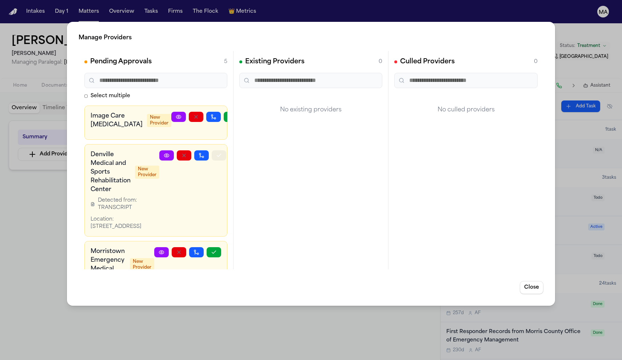
click at [221, 152] on icon "button" at bounding box center [219, 155] width 6 height 6
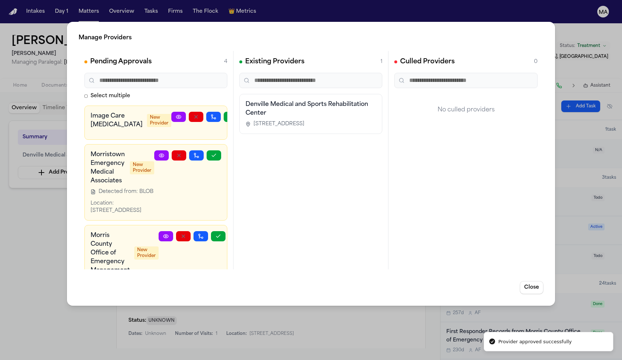
click at [237, 296] on button "button" at bounding box center [244, 301] width 15 height 10
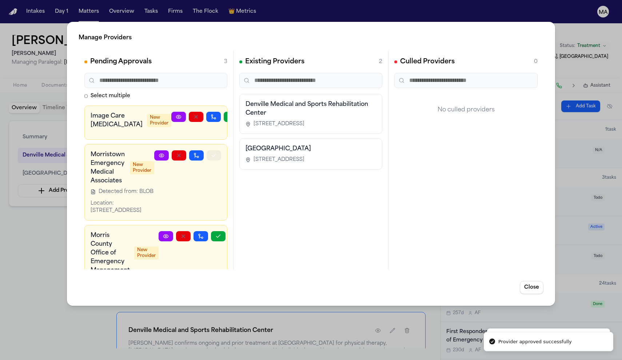
click at [217, 152] on icon "button" at bounding box center [214, 155] width 6 height 6
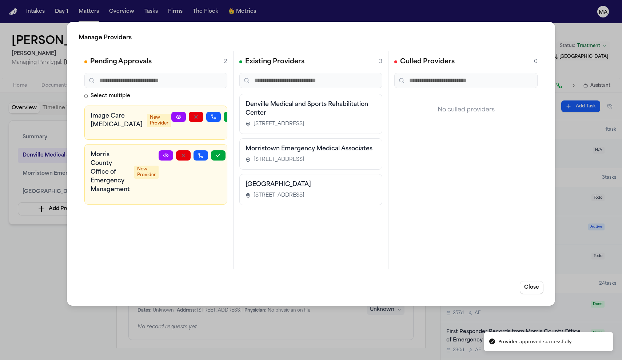
click at [51, 163] on div "Manage Providers Pending Approvals 2 Select multiple Image Care Radiology New P…" at bounding box center [311, 180] width 622 height 360
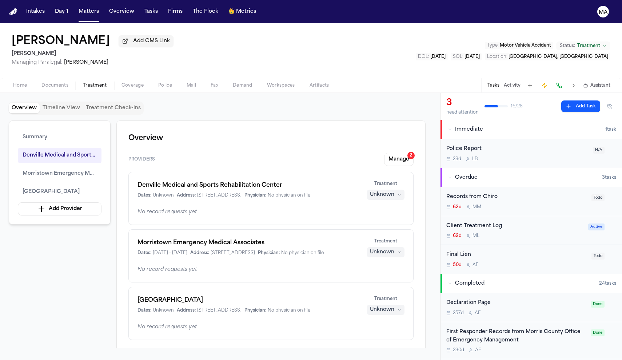
click at [394, 306] on div "Unknown" at bounding box center [382, 309] width 24 height 7
click at [399, 200] on span "Completed" at bounding box center [404, 203] width 29 height 7
click at [394, 249] on div "Unknown" at bounding box center [382, 252] width 24 height 7
click at [398, 165] on span "Completed" at bounding box center [404, 168] width 29 height 7
click at [394, 191] on div "Unknown" at bounding box center [382, 194] width 24 height 7
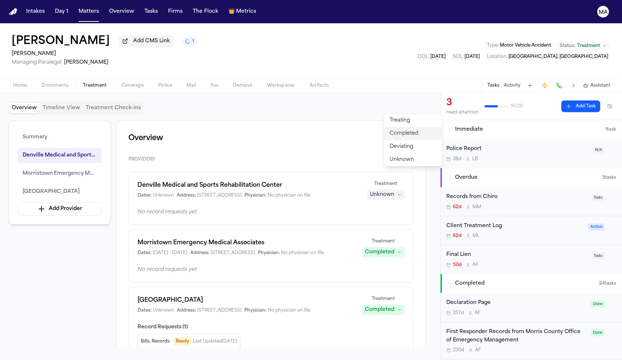
click at [401, 130] on span "Completed" at bounding box center [404, 133] width 29 height 7
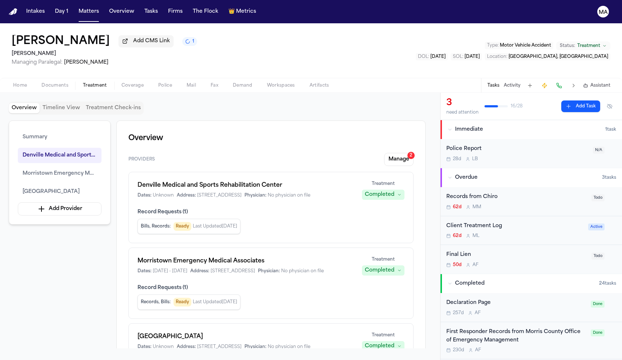
click at [483, 193] on div "Records from Chiro" at bounding box center [517, 197] width 141 height 8
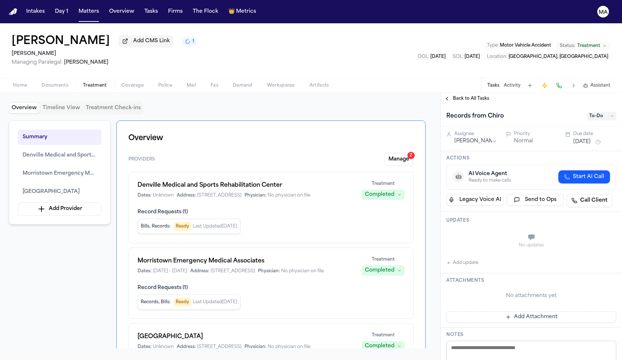
click at [594, 112] on span "To-Do" at bounding box center [601, 116] width 29 height 9
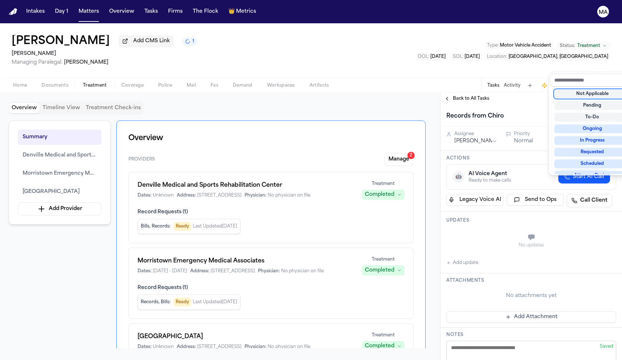
click at [594, 90] on div "Not Applicable" at bounding box center [593, 94] width 76 height 9
click at [513, 93] on div "Back to All Tasks Records from Chiro Not Applicable Assignee Moyez Mansoor Prio…" at bounding box center [532, 226] width 182 height 267
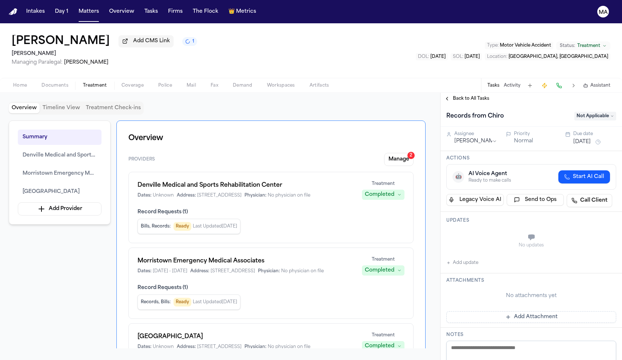
click at [461, 93] on div "Back to All Tasks" at bounding box center [532, 99] width 182 height 12
click at [461, 96] on span "Back to All Tasks" at bounding box center [471, 99] width 36 height 6
